Goal: Information Seeking & Learning: Learn about a topic

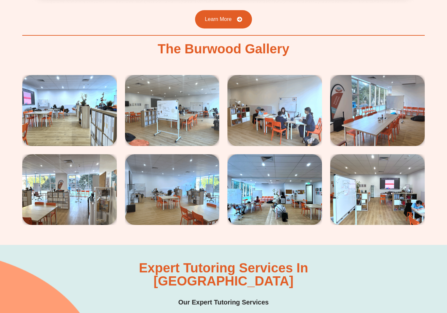
scroll to position [1148, 0]
click at [306, 109] on img at bounding box center [274, 110] width 94 height 71
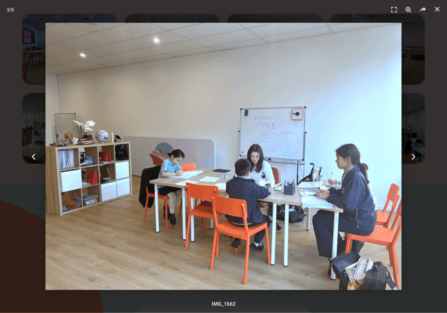
scroll to position [1203, 0]
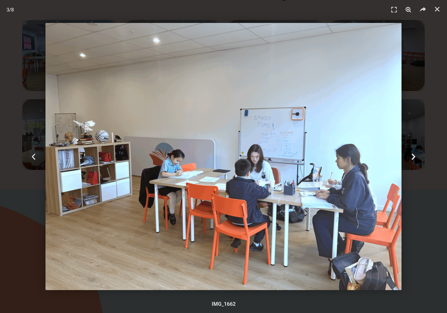
click at [415, 161] on icon "Next slide" at bounding box center [413, 156] width 8 height 8
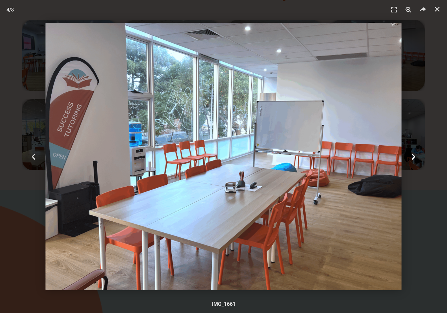
click at [419, 161] on div "Next" at bounding box center [413, 156] width 67 height 313
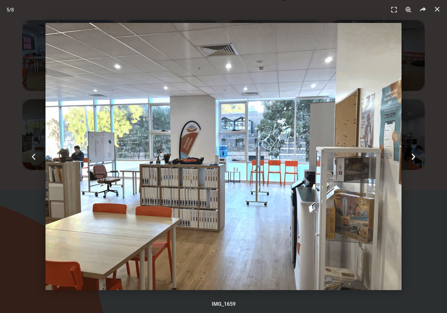
click at [440, 67] on div "Next" at bounding box center [413, 156] width 67 height 313
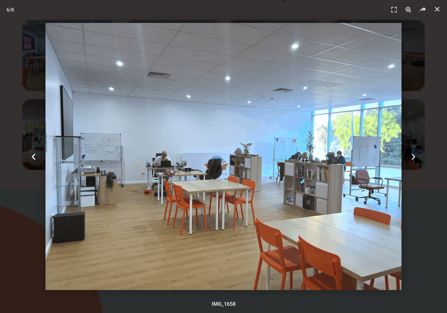
click at [39, 161] on div "Previous" at bounding box center [33, 156] width 67 height 313
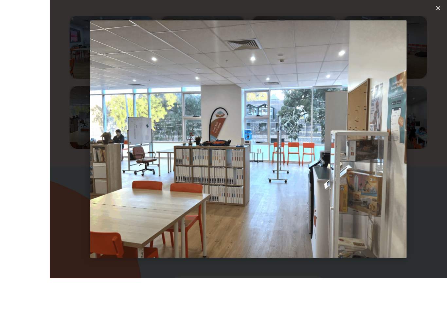
scroll to position [1228, 0]
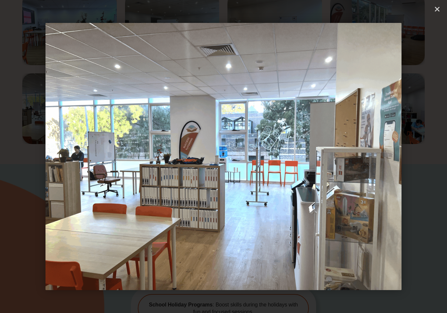
click at [415, 179] on div "Next" at bounding box center [413, 156] width 67 height 313
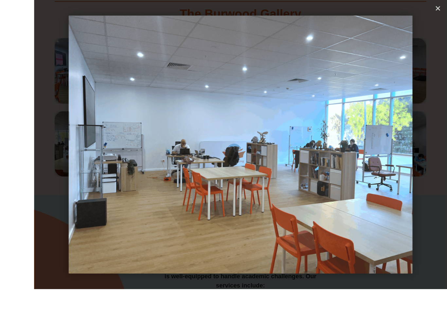
scroll to position [1216, 0]
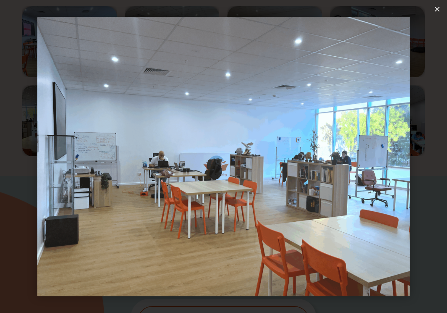
click at [418, 181] on div "Next" at bounding box center [413, 156] width 67 height 313
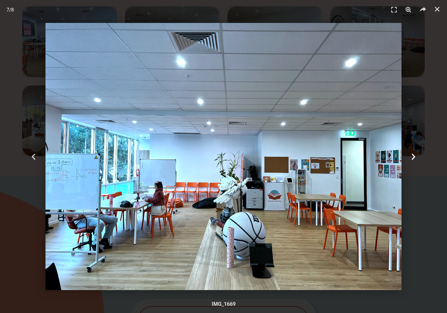
click at [421, 164] on div "Next" at bounding box center [413, 156] width 67 height 313
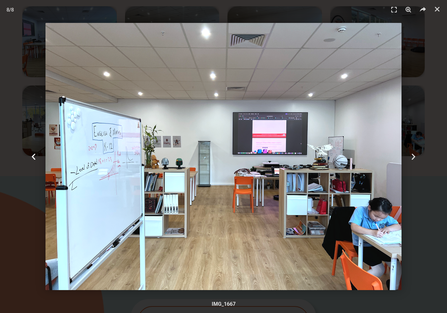
click at [32, 159] on icon "Previous slide" at bounding box center [33, 156] width 8 height 8
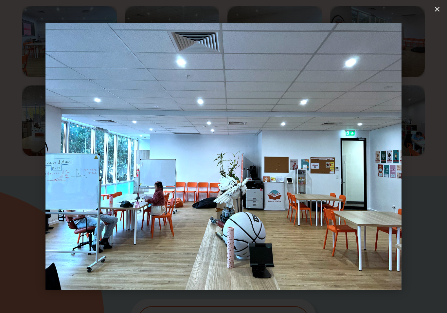
click at [414, 165] on div "Next" at bounding box center [413, 156] width 67 height 313
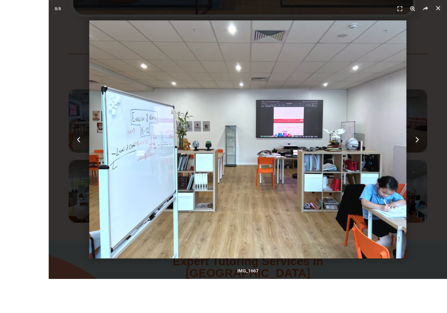
scroll to position [1187, 0]
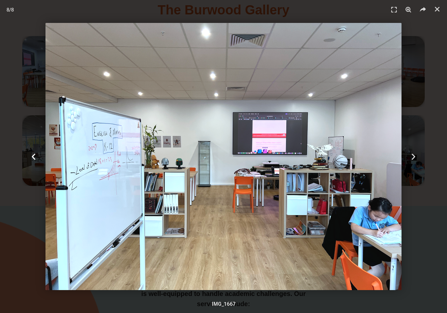
click at [39, 163] on div "Previous" at bounding box center [33, 156] width 67 height 313
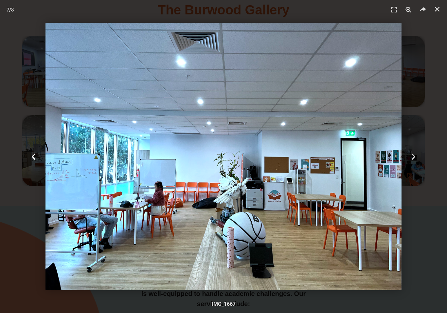
click at [32, 161] on icon "Previous slide" at bounding box center [33, 156] width 8 height 8
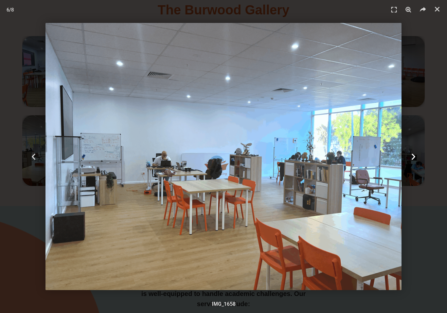
click at [409, 153] on div "Next" at bounding box center [413, 156] width 67 height 313
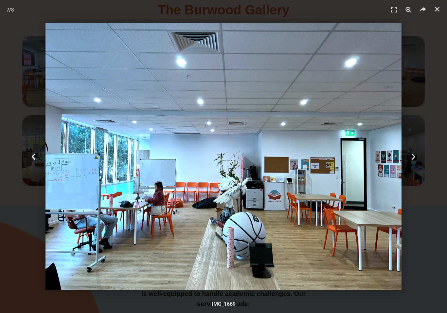
click at [32, 167] on div "Previous" at bounding box center [33, 156] width 67 height 313
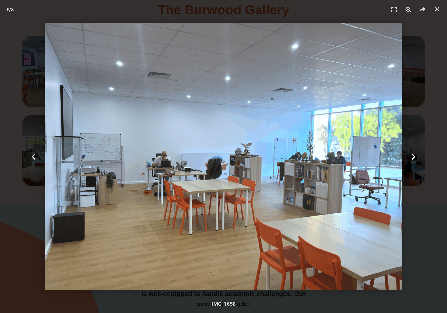
click at [412, 159] on icon "Next slide" at bounding box center [413, 156] width 8 height 8
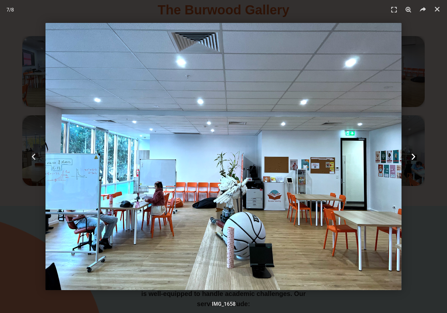
click at [419, 166] on div "Next" at bounding box center [413, 156] width 67 height 313
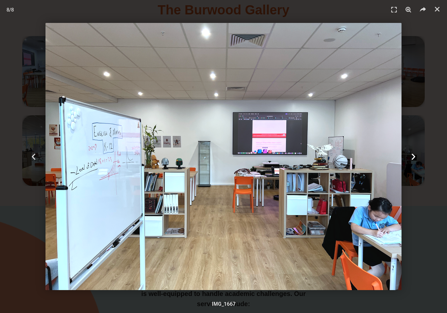
click at [418, 161] on div "Next" at bounding box center [413, 156] width 67 height 313
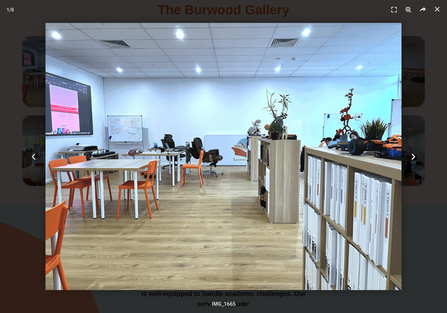
click at [417, 160] on div "Next" at bounding box center [413, 156] width 67 height 313
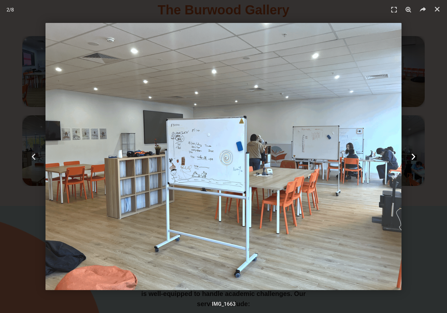
click at [417, 162] on div "Next" at bounding box center [413, 156] width 67 height 313
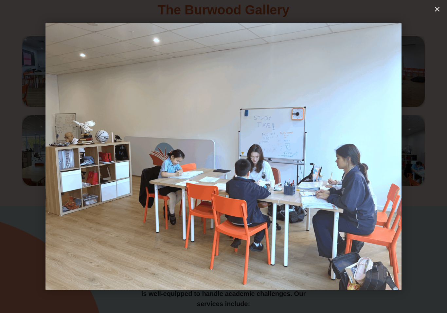
click at [435, 71] on div "Next" at bounding box center [413, 156] width 67 height 313
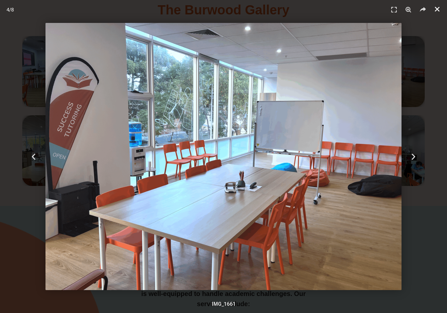
click at [436, 12] on icon "Close (Esc)" at bounding box center [436, 9] width 7 height 7
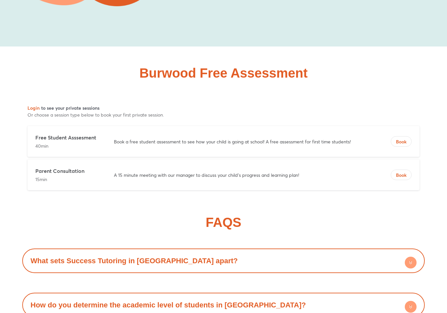
scroll to position [3647, 0]
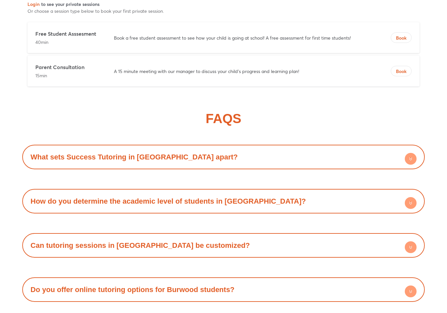
click at [389, 148] on div "What sets Success Tutoring in Burwood apart?" at bounding box center [222, 157] width 395 height 18
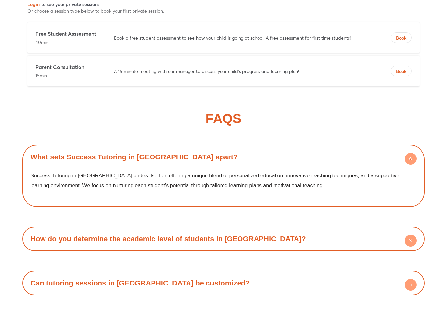
click at [391, 148] on div "What sets Success Tutoring in Burwood apart?" at bounding box center [222, 157] width 395 height 18
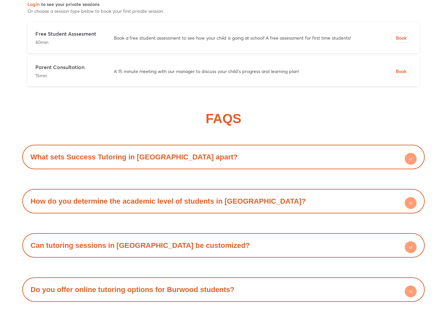
click at [356, 148] on div "What sets Success Tutoring in Burwood apart?" at bounding box center [222, 157] width 395 height 18
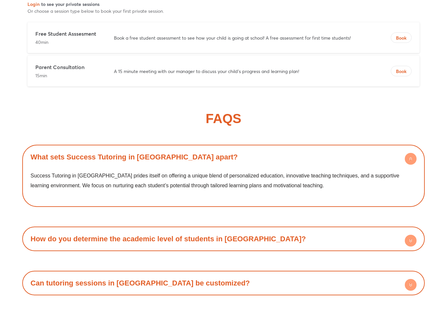
click at [378, 148] on div "What sets Success Tutoring in Burwood apart?" at bounding box center [222, 157] width 395 height 18
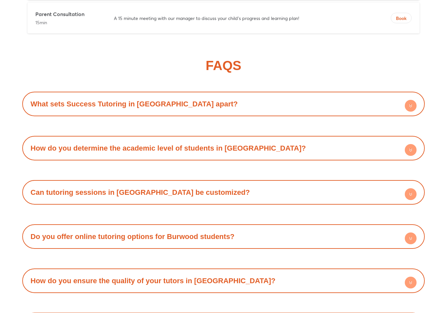
click at [356, 183] on div "Can tutoring sessions in Burwood be customized?" at bounding box center [222, 192] width 395 height 18
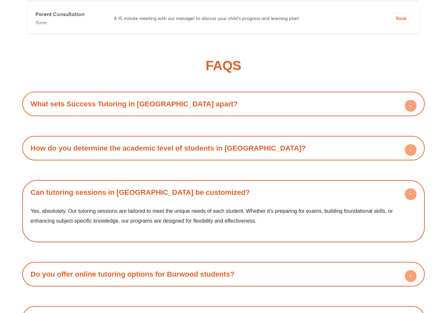
click at [364, 183] on div "Can tutoring sessions in Burwood be customized?" at bounding box center [222, 192] width 395 height 18
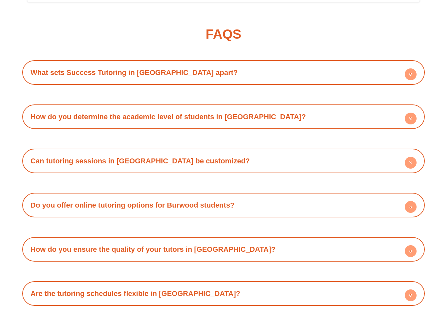
click at [359, 196] on div "Do you offer online tutoring options for Burwood students?" at bounding box center [222, 205] width 395 height 18
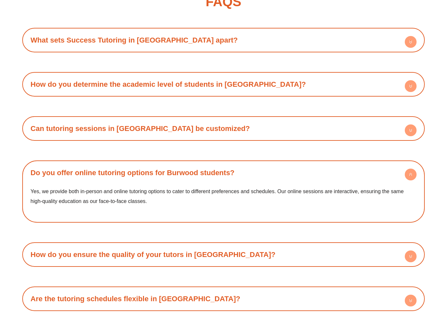
scroll to position [3870, 0]
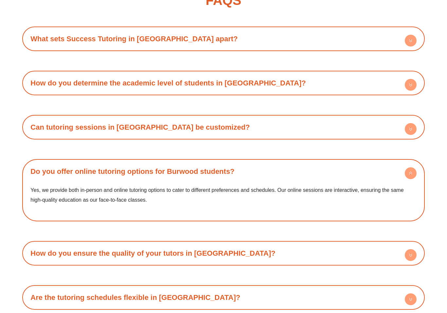
click at [375, 162] on div "Do you offer online tutoring options for Burwood students?" at bounding box center [222, 171] width 395 height 18
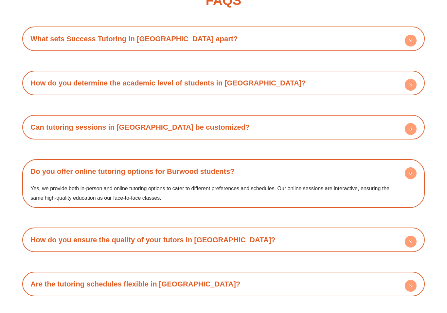
click at [376, 162] on div "Do you offer online tutoring options for Burwood students?" at bounding box center [222, 171] width 395 height 18
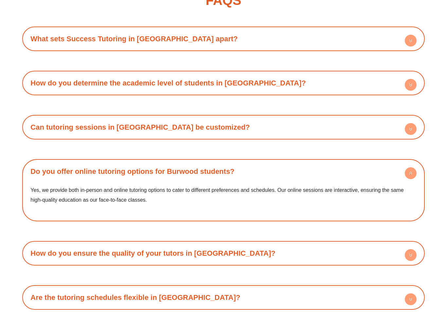
click at [331, 162] on div "Do you offer online tutoring options for Burwood students?" at bounding box center [222, 171] width 395 height 18
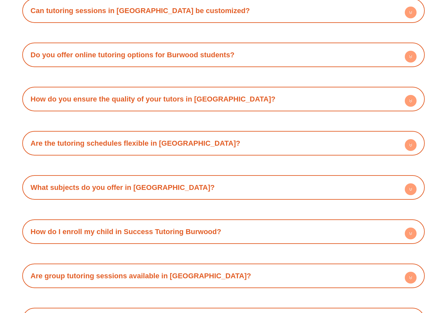
click at [364, 178] on div "What subjects do you offer in Burwood?" at bounding box center [222, 187] width 395 height 18
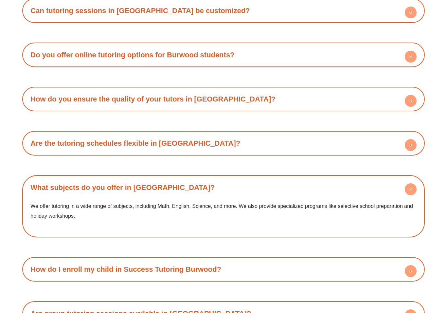
click at [420, 178] on div "What subjects do you offer in Burwood?" at bounding box center [222, 187] width 395 height 18
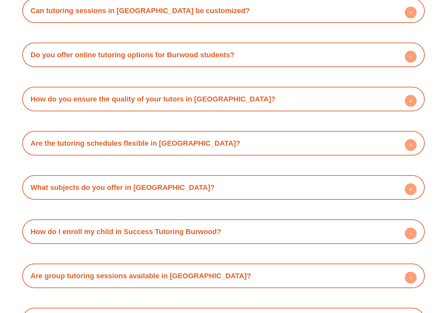
click at [286, 222] on div "How do I enroll my child in Success Tutoring Burwood?" at bounding box center [222, 231] width 395 height 18
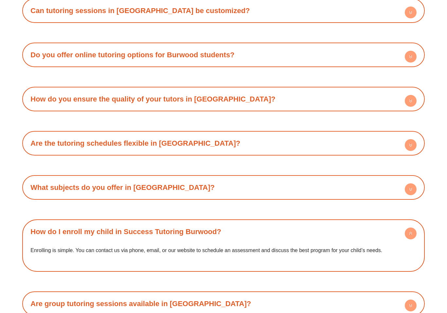
click at [164, 227] on link "How do I enroll my child in Success Tutoring Burwood?" at bounding box center [125, 231] width 191 height 8
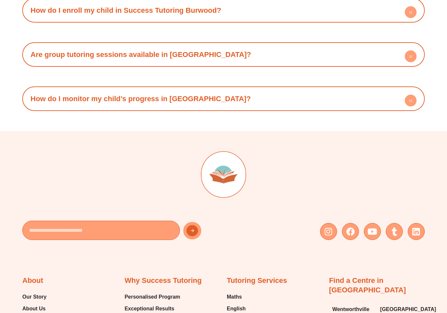
scroll to position [4199, 0]
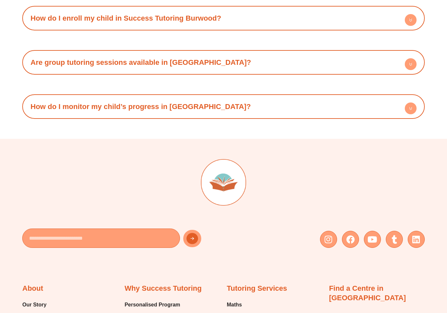
click at [392, 97] on div "How do I monitor my child’s progress in Burwood?" at bounding box center [222, 106] width 395 height 18
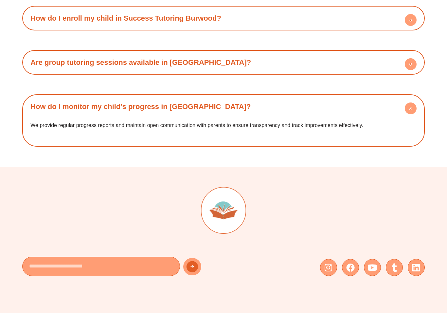
click at [359, 120] on p "We provide regular progress reports and maintain open communication with parent…" at bounding box center [222, 125] width 385 height 10
click at [347, 97] on div "How do I monitor my child’s progress in Burwood?" at bounding box center [222, 106] width 395 height 18
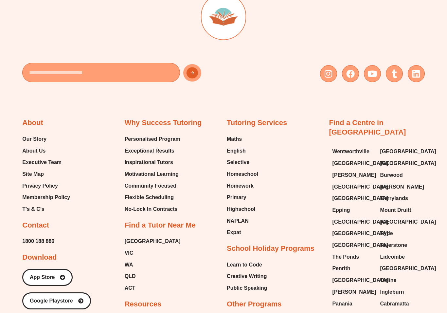
scroll to position [4364, 0]
click at [244, 181] on span "Homework" at bounding box center [240, 186] width 27 height 10
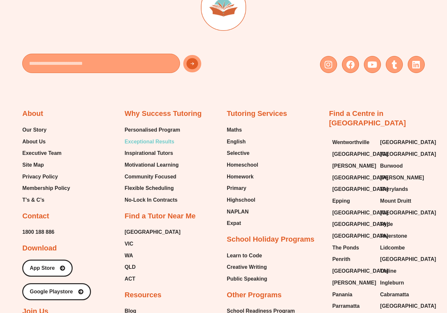
click at [168, 137] on span "Exceptional Results" at bounding box center [150, 142] width 50 height 10
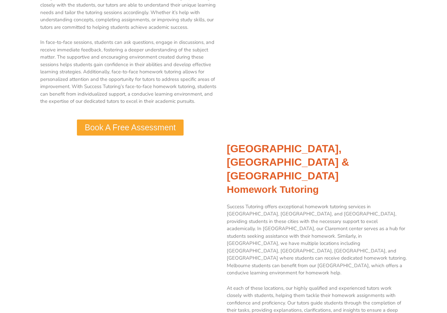
scroll to position [680, 0]
